Goal: Information Seeking & Learning: Find contact information

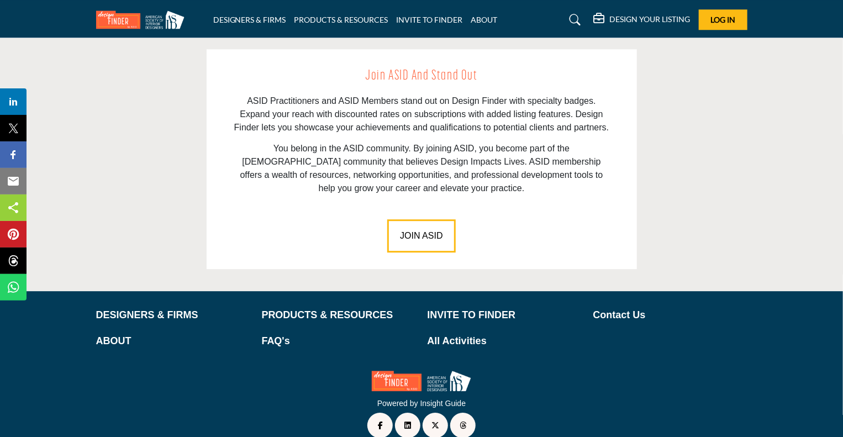
scroll to position [1565, 0]
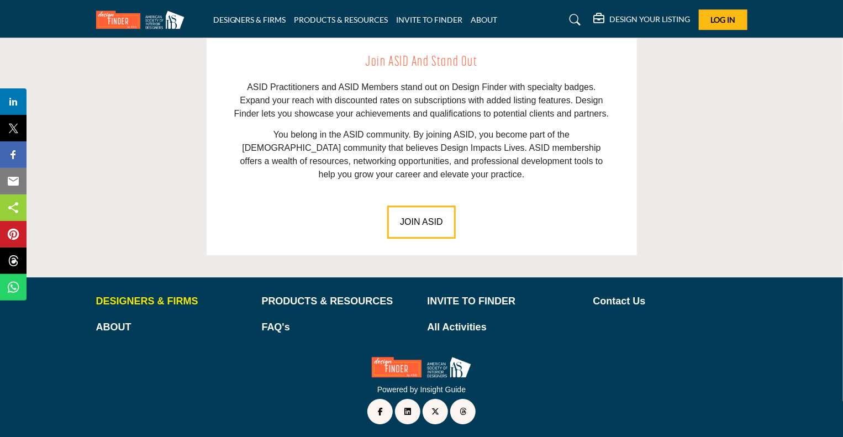
click at [162, 302] on p "DESIGNERS & FIRMS" at bounding box center [173, 301] width 154 height 15
click at [144, 296] on p "DESIGNERS & FIRMS" at bounding box center [173, 301] width 154 height 15
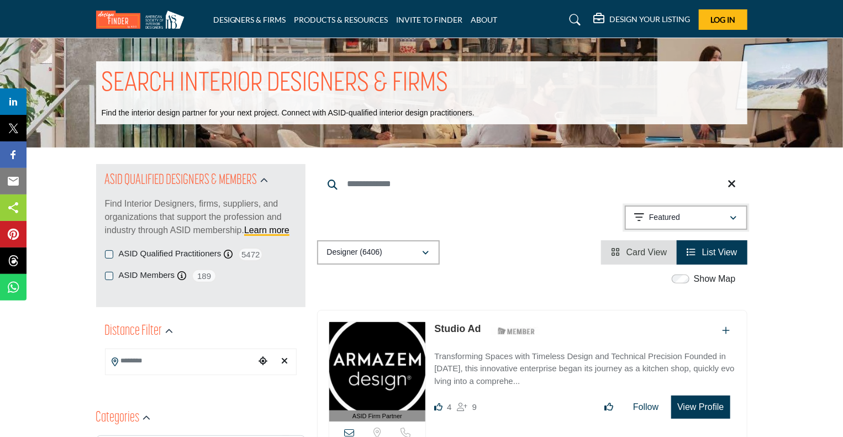
click at [732, 216] on icon "button" at bounding box center [733, 218] width 7 height 8
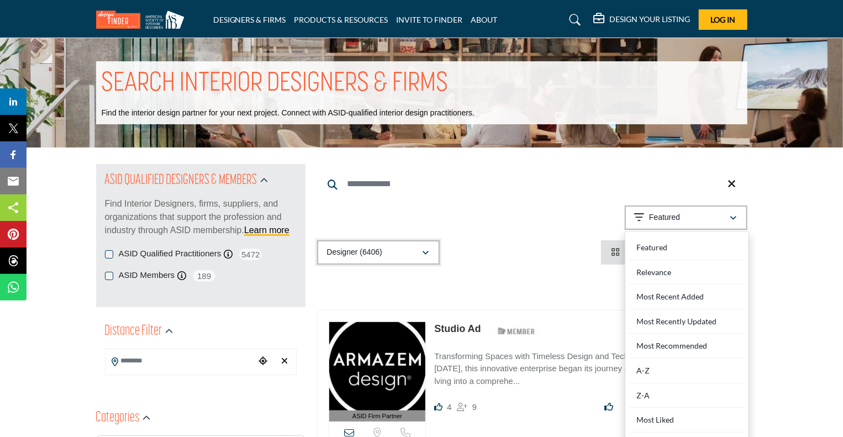
click at [424, 251] on icon "button" at bounding box center [426, 253] width 7 height 8
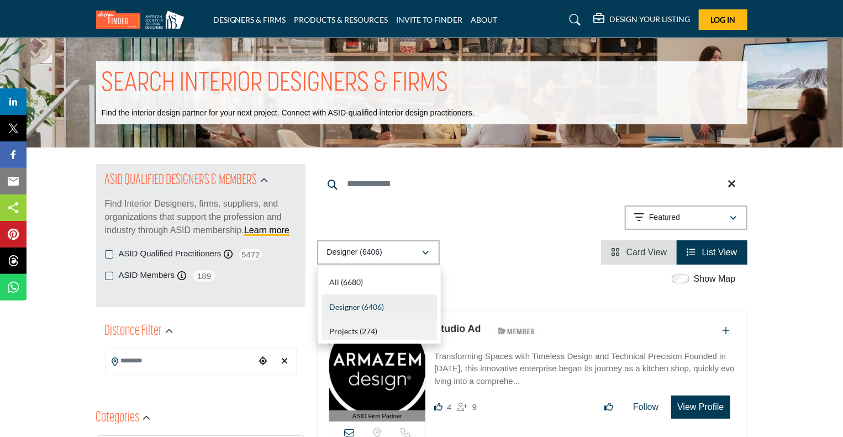
click at [345, 330] on span "Projects" at bounding box center [343, 330] width 29 height 9
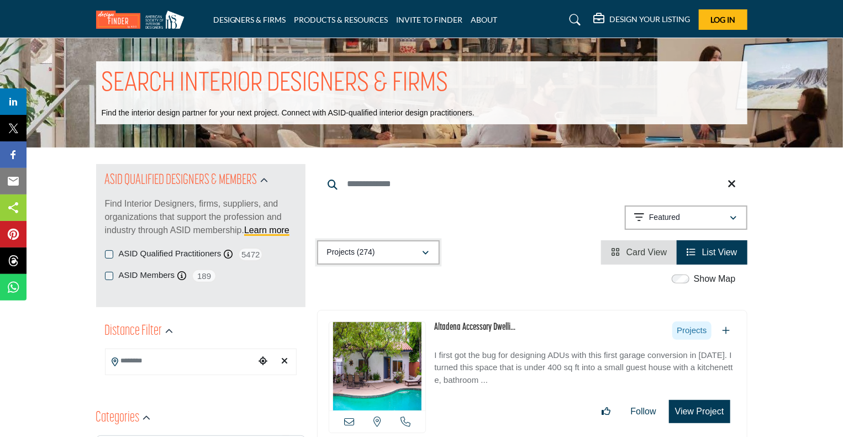
click at [428, 247] on button "Projects (274)" at bounding box center [378, 252] width 123 height 24
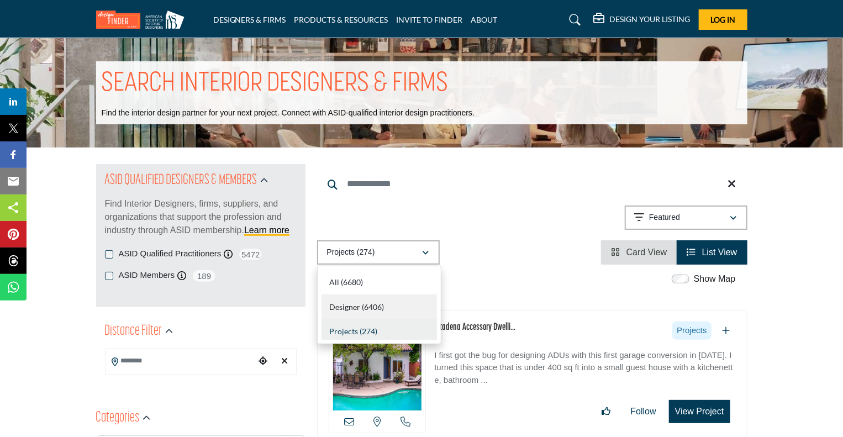
click at [398, 301] on div "Designer (6406)" at bounding box center [379, 307] width 115 height 25
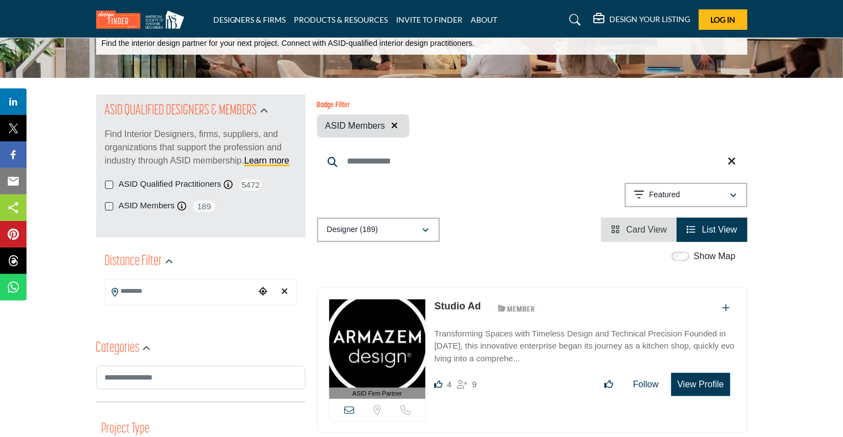
scroll to position [55, 0]
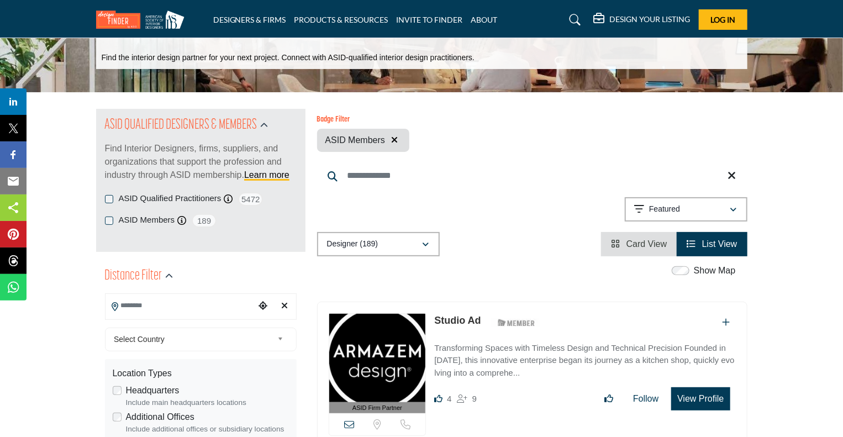
click at [143, 305] on input "Search Location" at bounding box center [180, 306] width 149 height 22
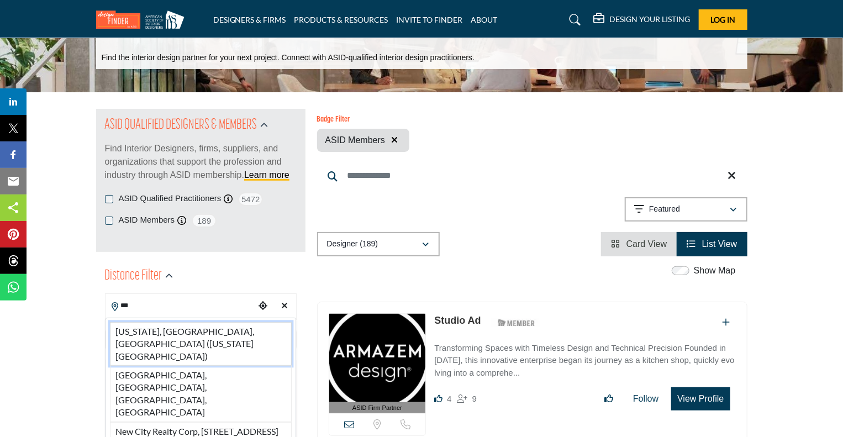
click at [189, 331] on li "[US_STATE], [GEOGRAPHIC_DATA], [GEOGRAPHIC_DATA] ([US_STATE][GEOGRAPHIC_DATA])" at bounding box center [201, 344] width 182 height 44
click at [197, 329] on div "Select Country" at bounding box center [201, 340] width 192 height 24
type input "**********"
type input "***"
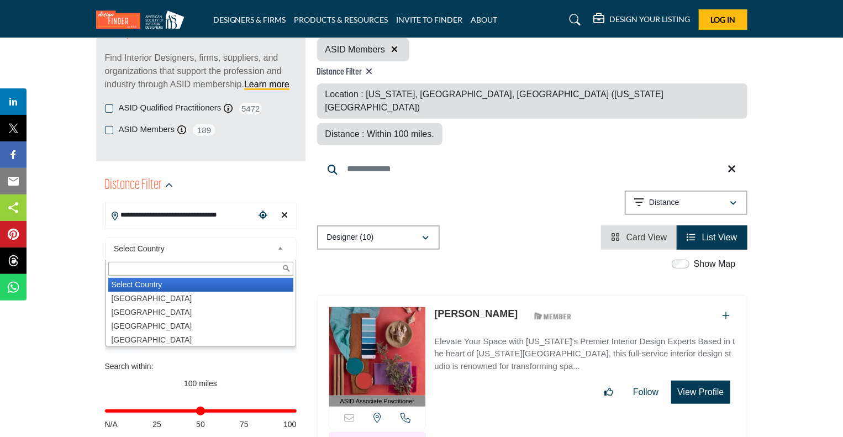
scroll to position [166, 0]
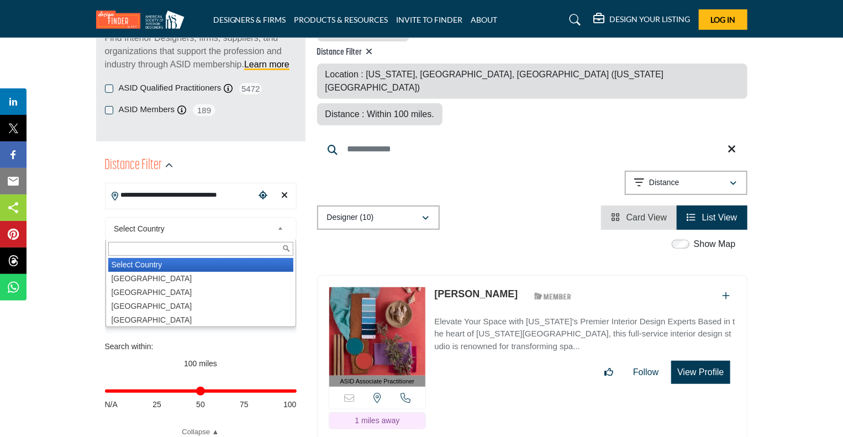
click at [715, 213] on span "List View" at bounding box center [719, 217] width 35 height 9
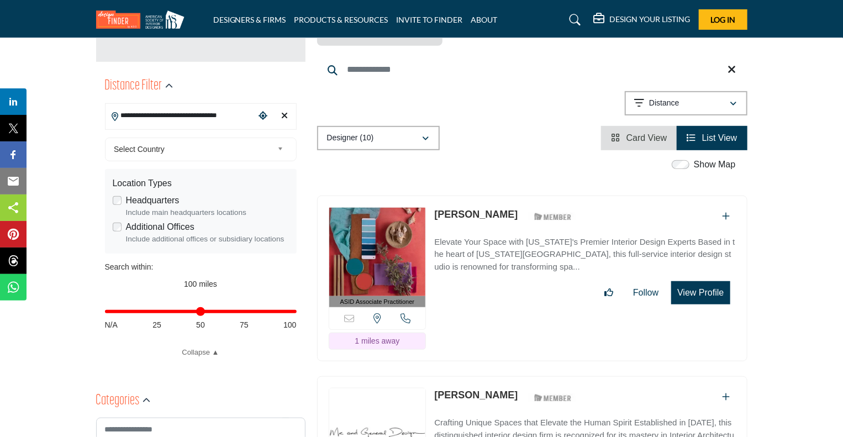
scroll to position [221, 0]
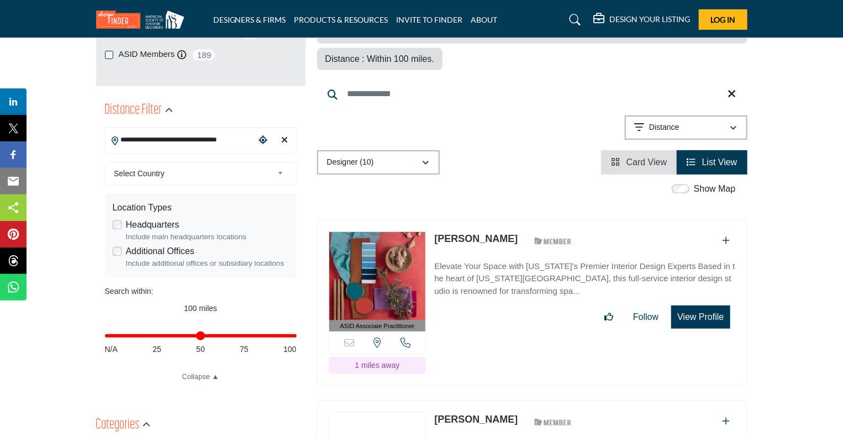
click at [691, 157] on icon "View List" at bounding box center [691, 161] width 9 height 9
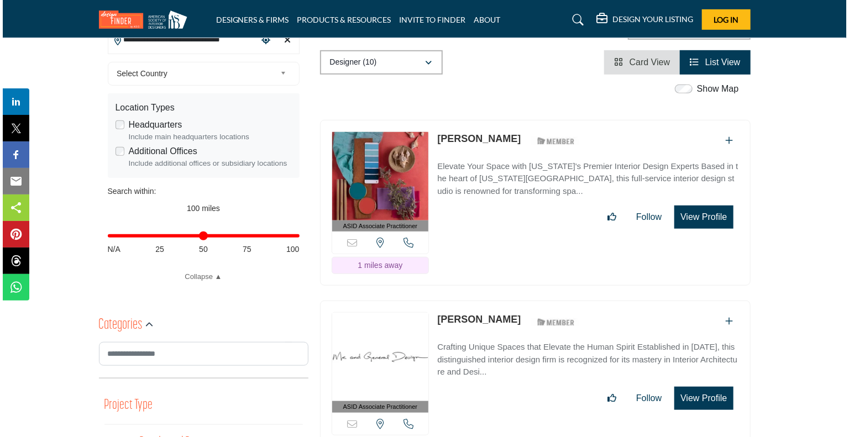
scroll to position [331, 0]
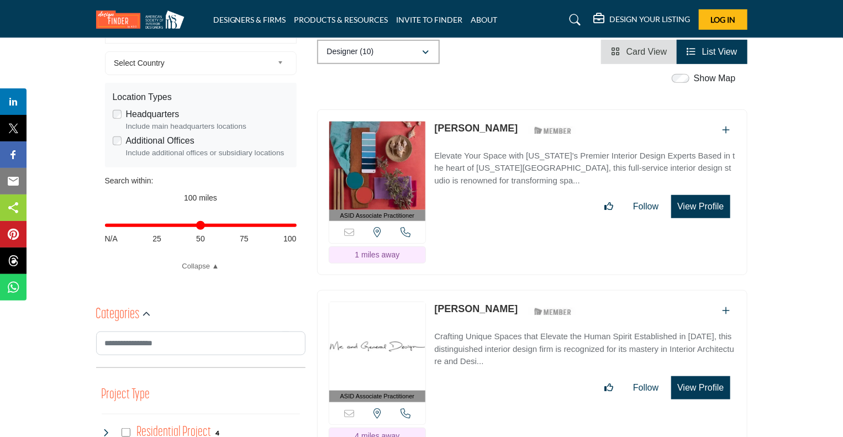
click at [697, 195] on button "View Profile" at bounding box center [700, 206] width 59 height 23
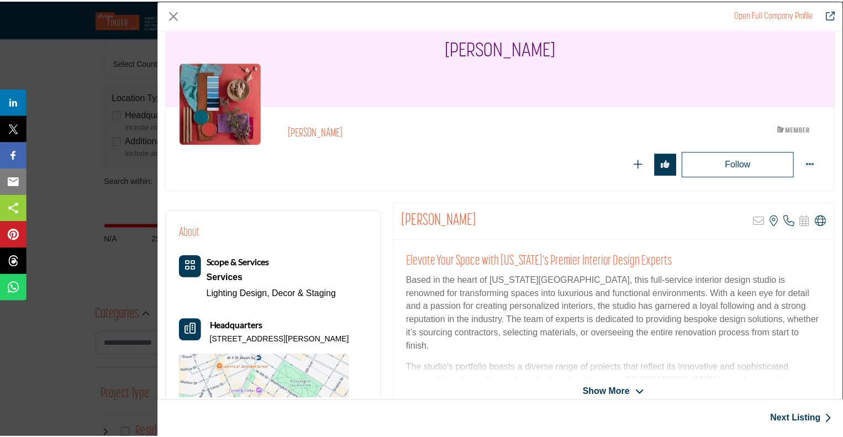
scroll to position [0, 0]
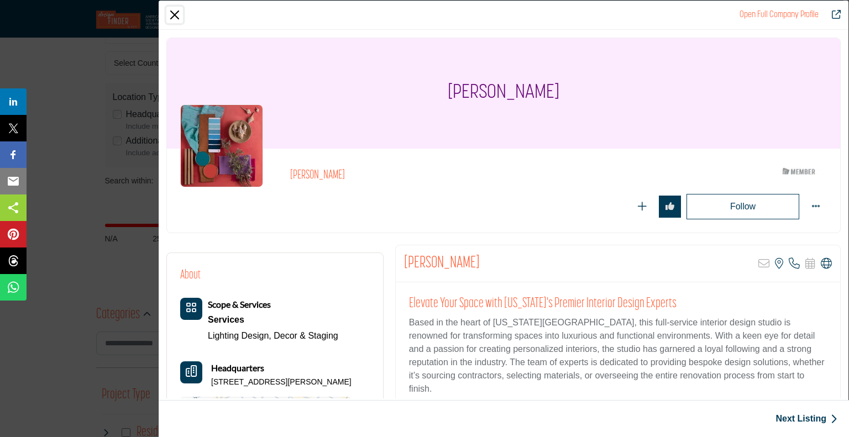
click at [174, 18] on button "Close" at bounding box center [174, 15] width 17 height 17
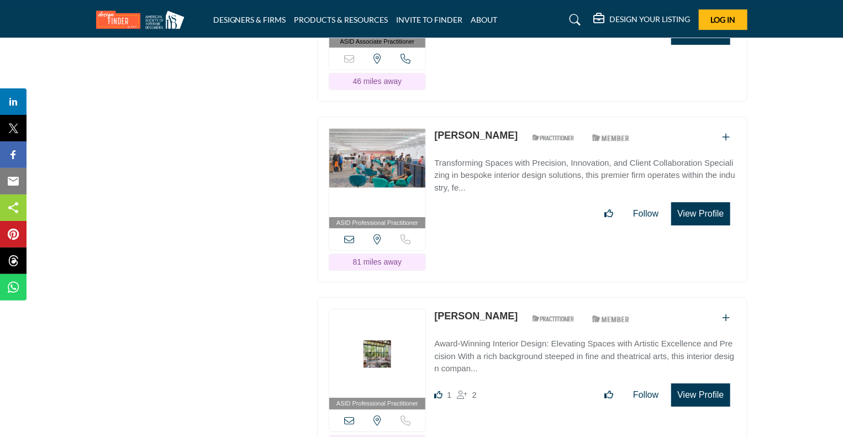
scroll to position [2044, 0]
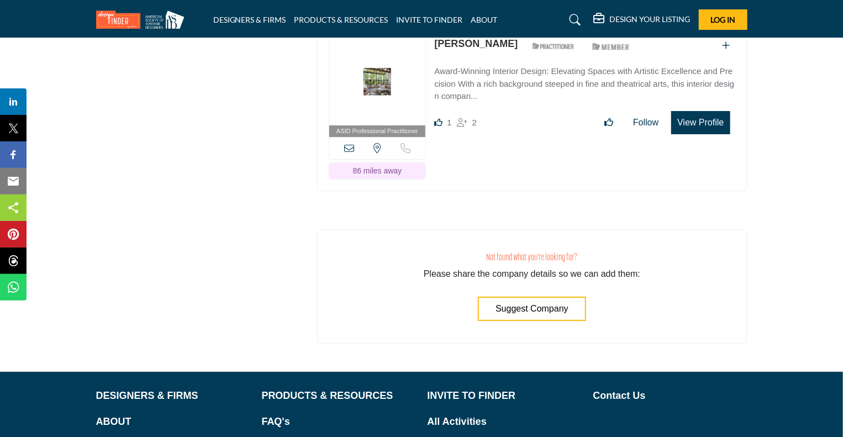
click at [526, 304] on span "Suggest Company" at bounding box center [532, 308] width 73 height 9
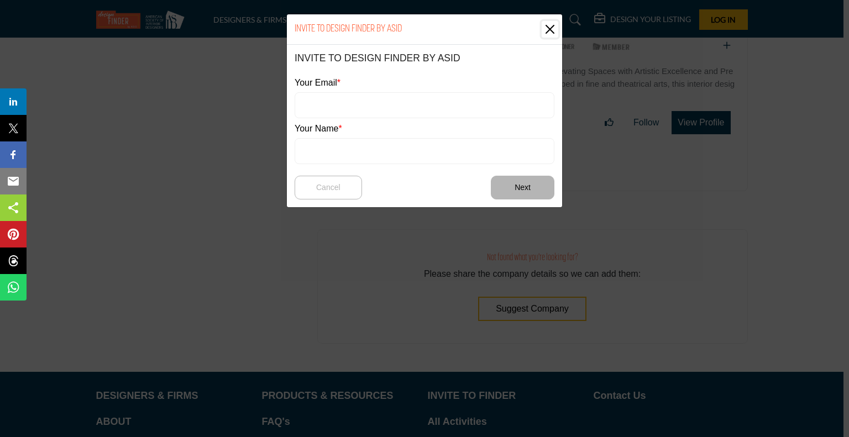
click at [549, 30] on button "Close" at bounding box center [549, 29] width 17 height 17
